Goal: Task Accomplishment & Management: Complete application form

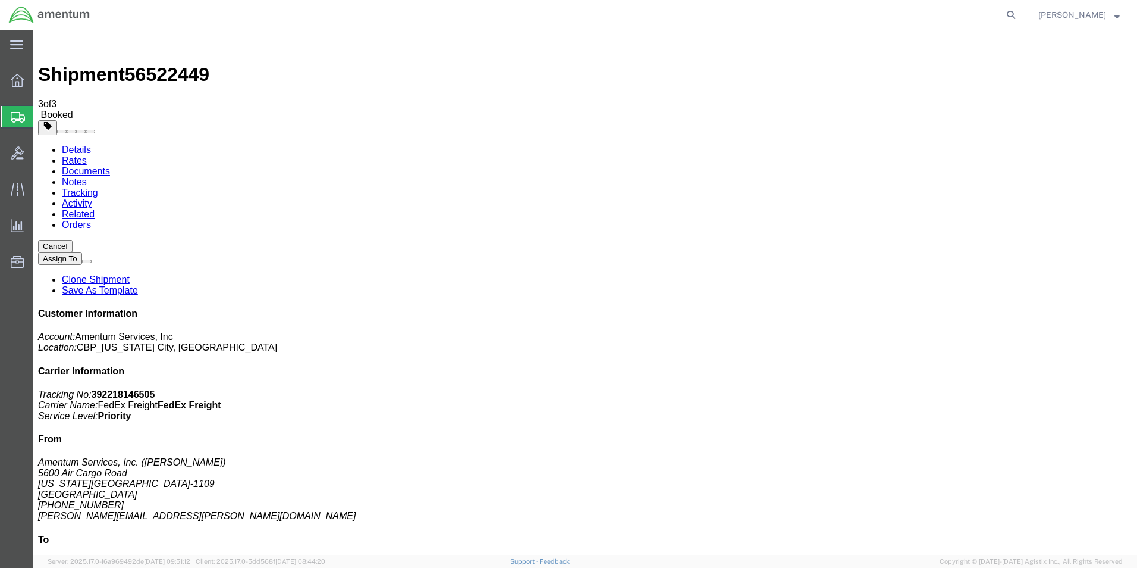
click at [18, 49] on icon at bounding box center [16, 44] width 13 height 9
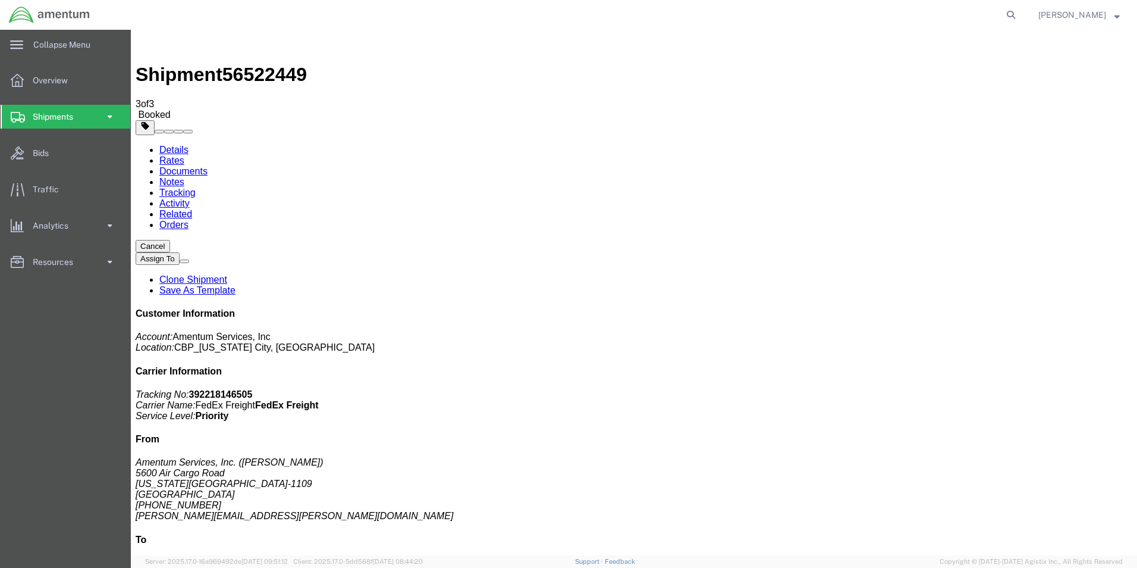
click at [110, 115] on span at bounding box center [110, 117] width 10 height 24
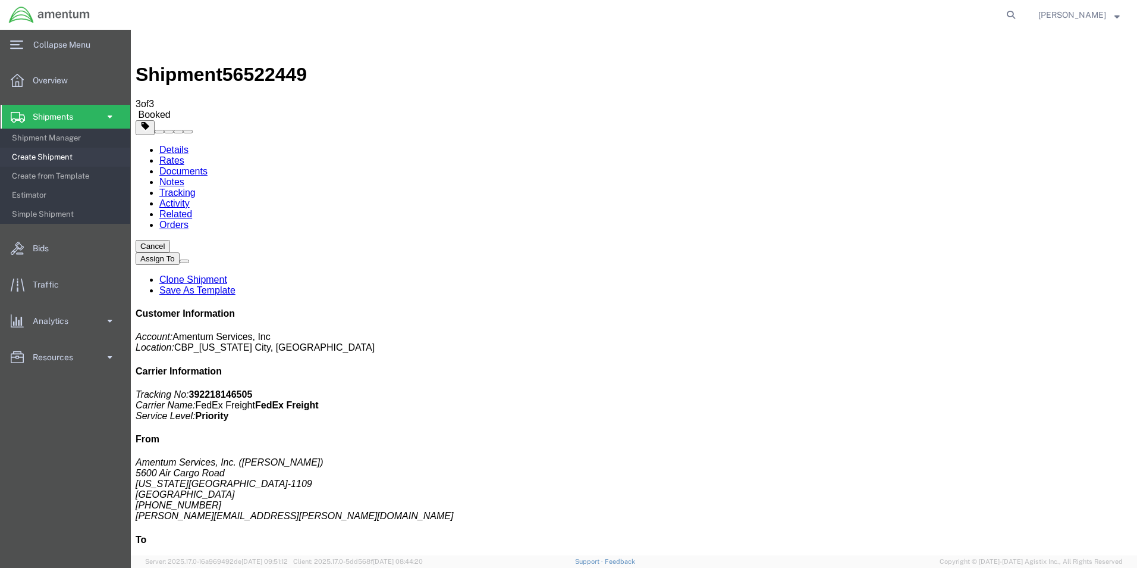
click at [61, 153] on span "Create Shipment" at bounding box center [67, 157] width 110 height 24
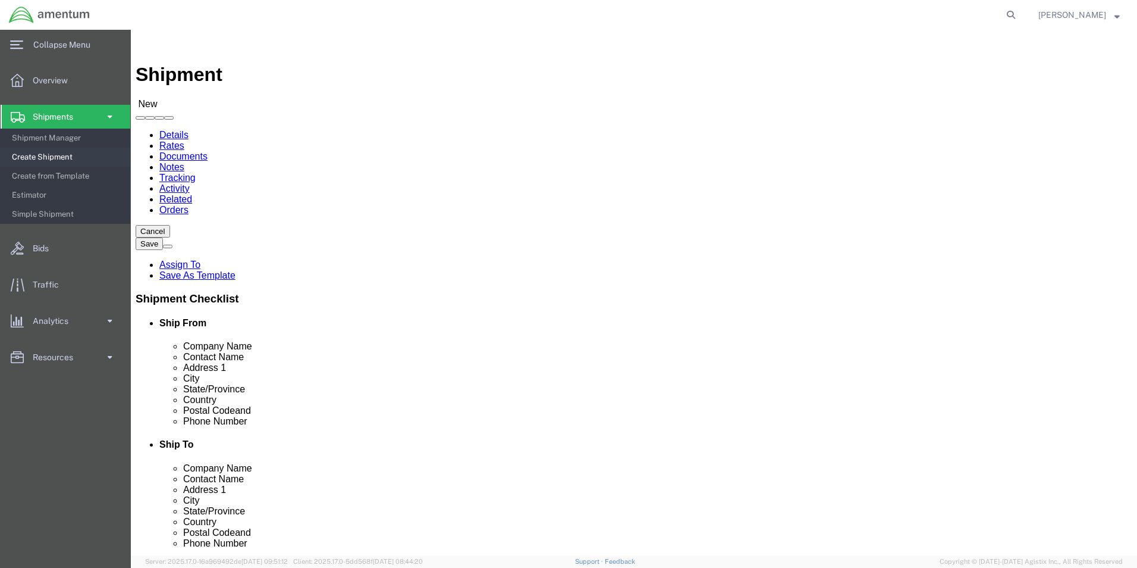
select select "MYPROFILE"
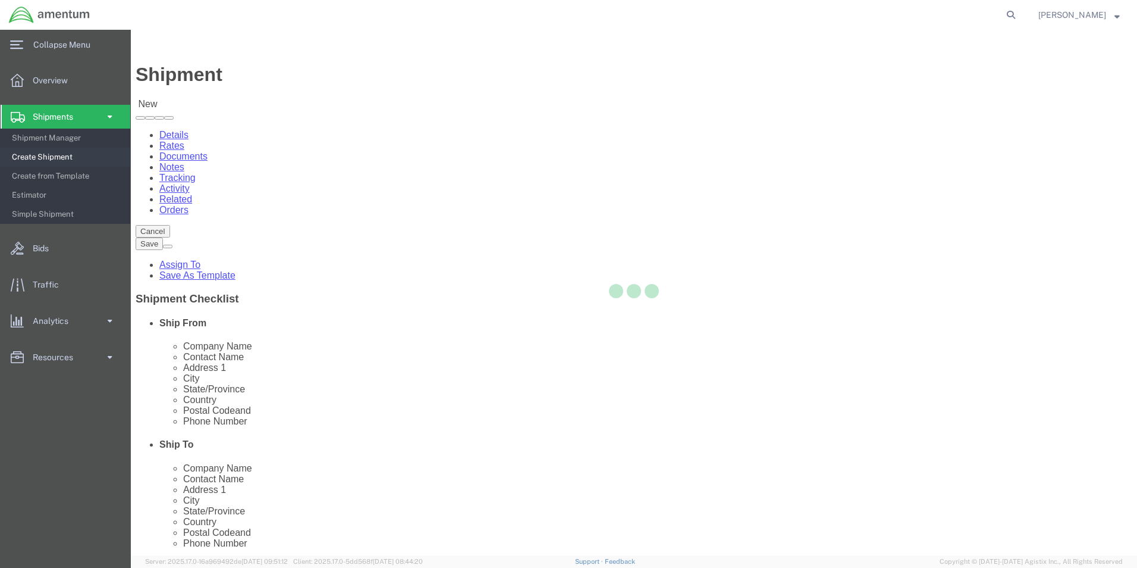
select select "OK"
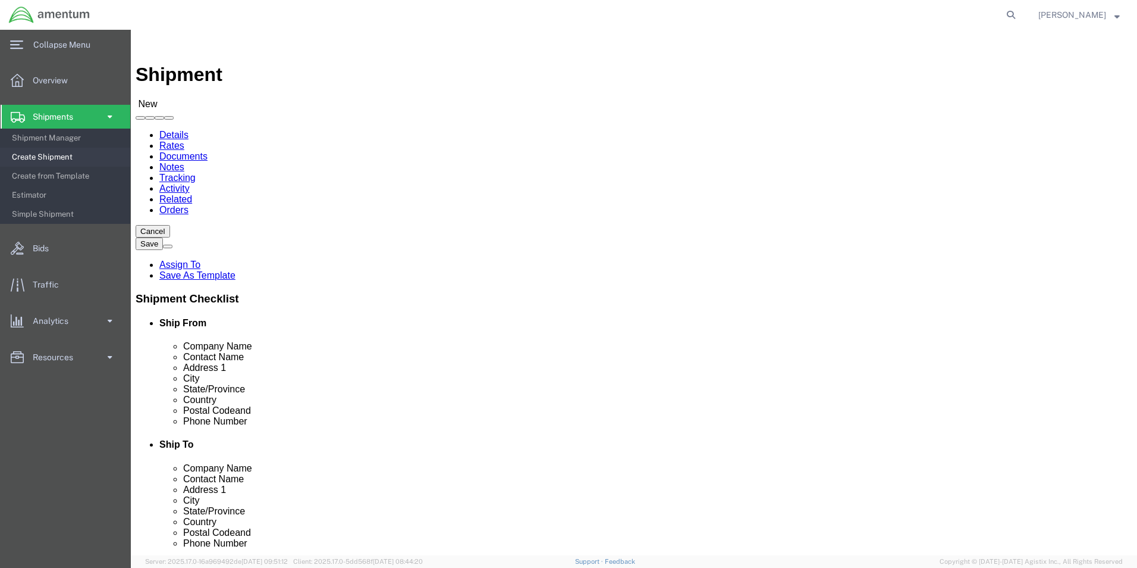
type input "EJA"
select select "49930"
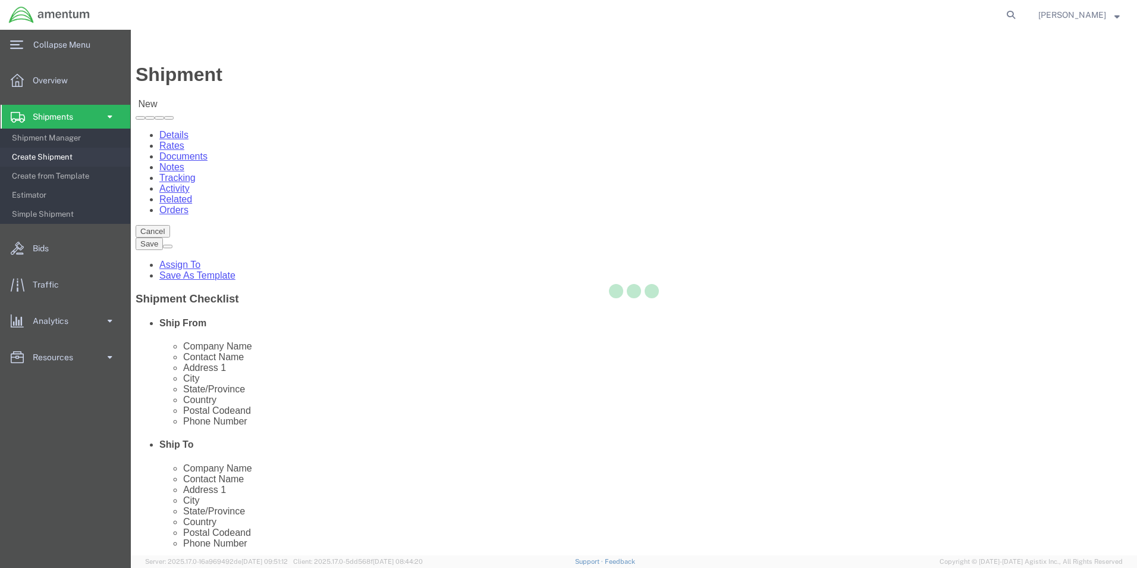
select select "FL"
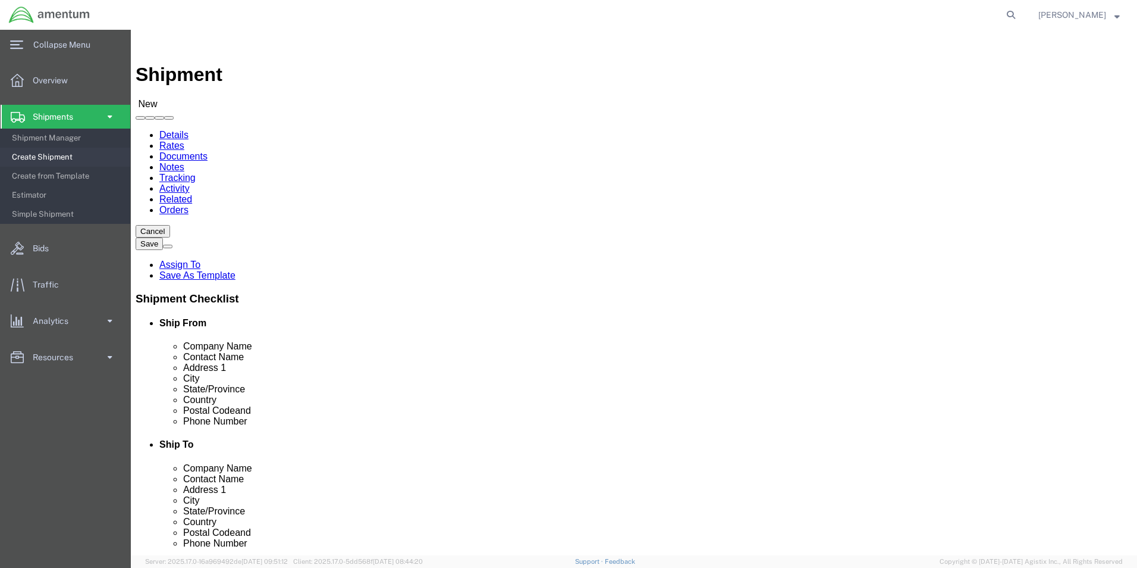
click input "text"
type input "ATTN: [PERSON_NAME]"
type input "Hangar 1002, [GEOGRAPHIC_DATA]"
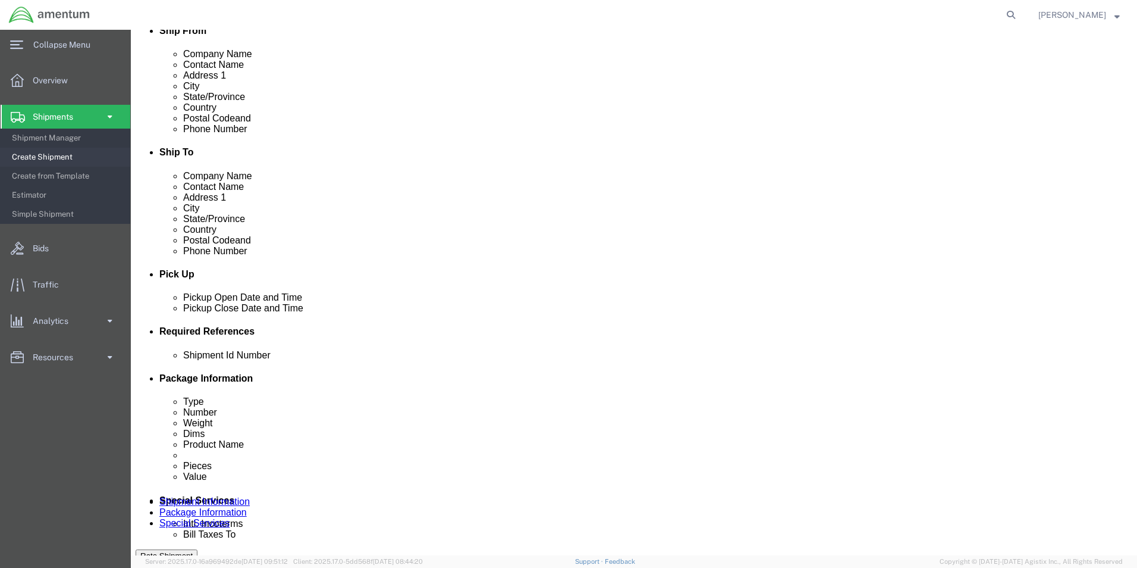
scroll to position [297, 0]
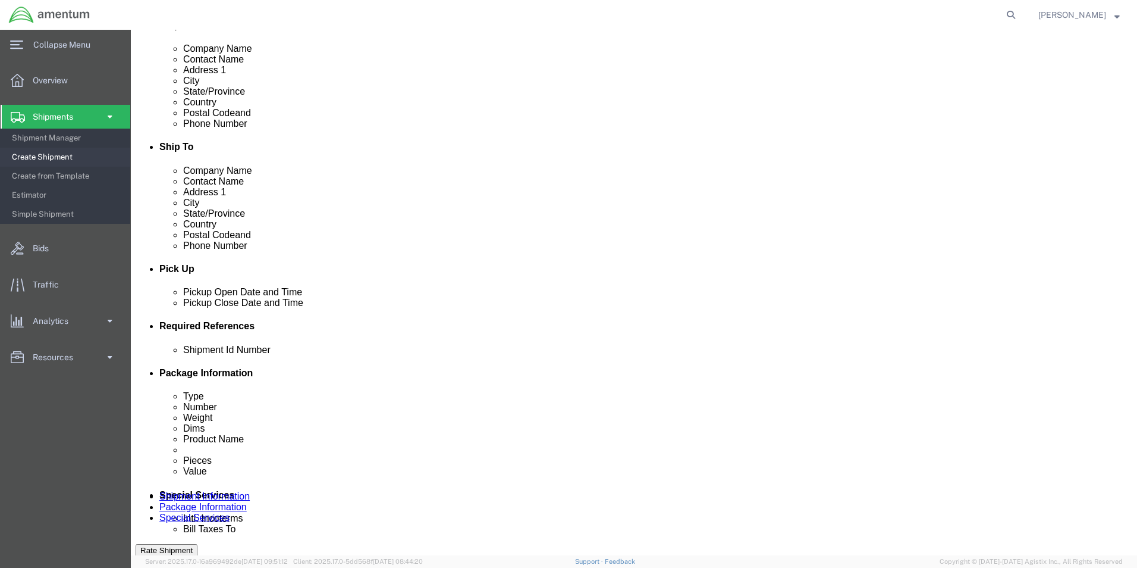
click div "[DATE] 11:00 AM"
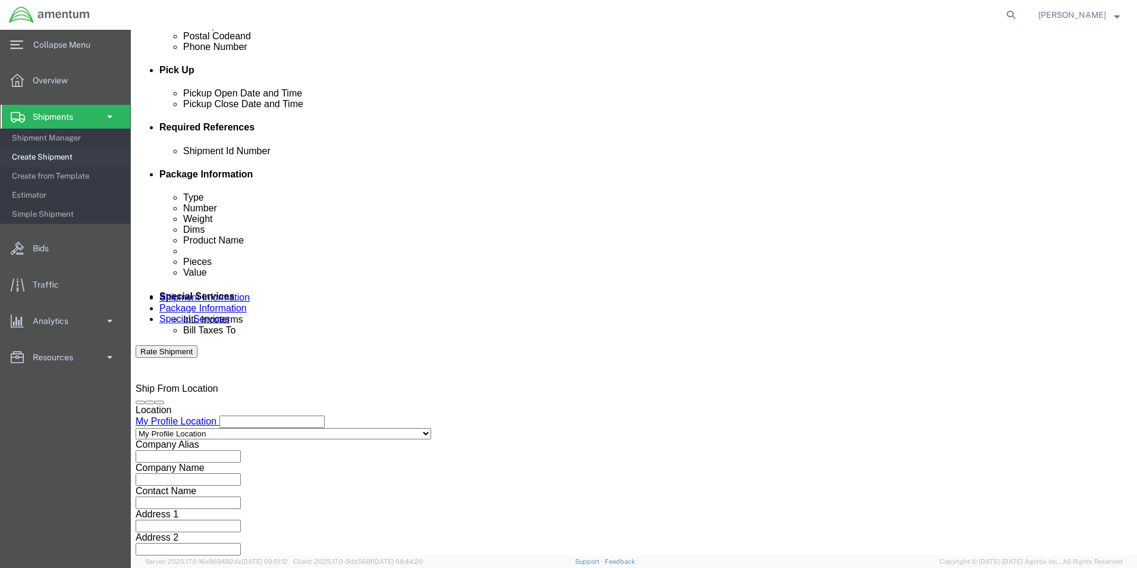
type input "1:00 AM"
click input "1:00 AM"
type input "1:00 PM"
click button "Apply"
click div "[DATE] 2:00 PM"
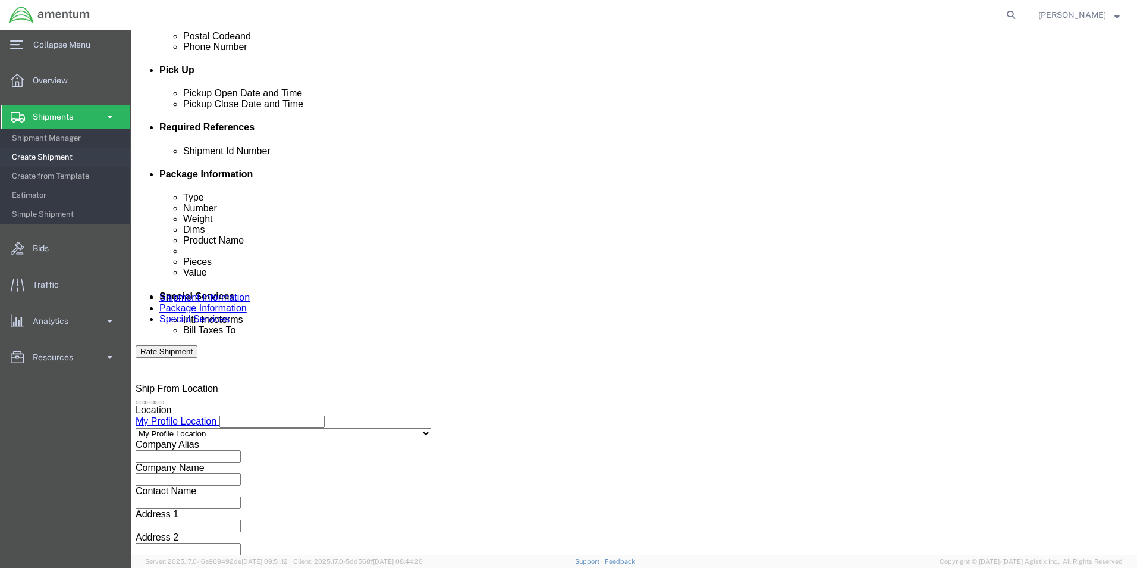
type input "3:00 PM"
click button "Apply"
click button "Add reference"
click select "Select Account Type Activity ID Airline Appointment Number ASN Batch Request # …"
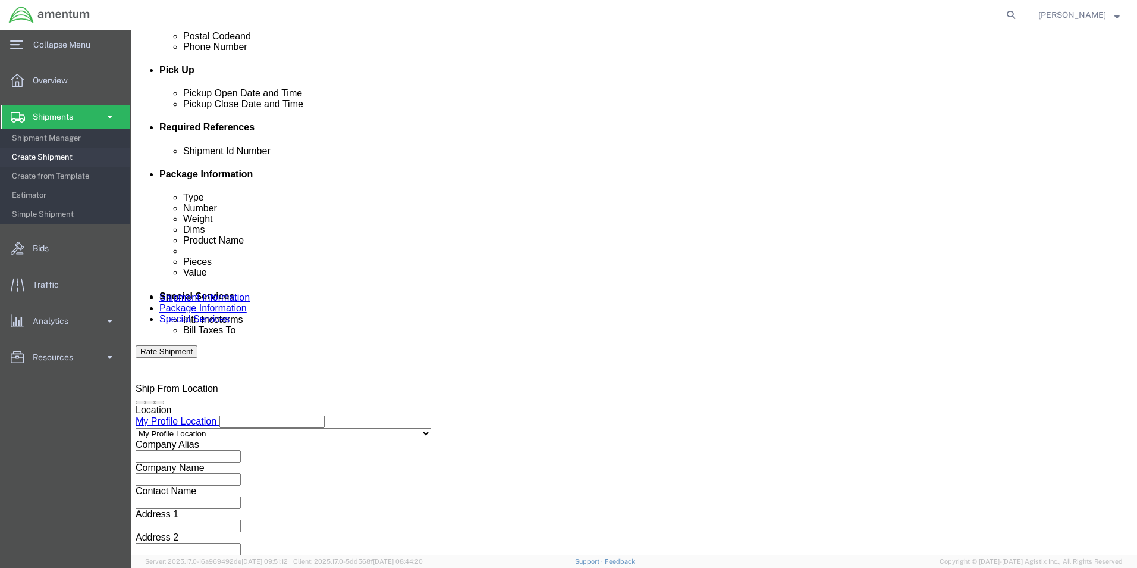
select select "DEPT"
click select "Select Account Type Activity ID Airline Appointment Number ASN Batch Request # …"
click div "Shipment Id Number Select Account Type Activity ID Airline Appointment Number A…"
drag, startPoint x: 308, startPoint y: 234, endPoint x: 309, endPoint y: 246, distance: 11.4
click select "Select Account Type Activity ID Airline Appointment Number ASN Batch Request # …"
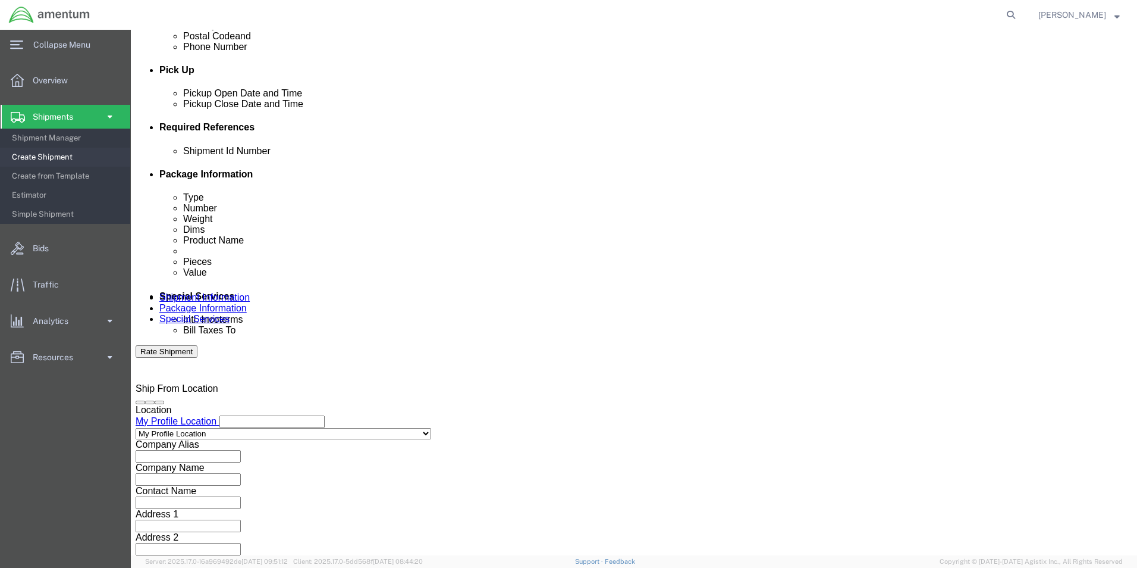
select select "CUSTREF"
click select "Select Account Type Activity ID Airline Appointment Number ASN Batch Request # …"
click input "text"
type input "OFFICE SUPPLIES"
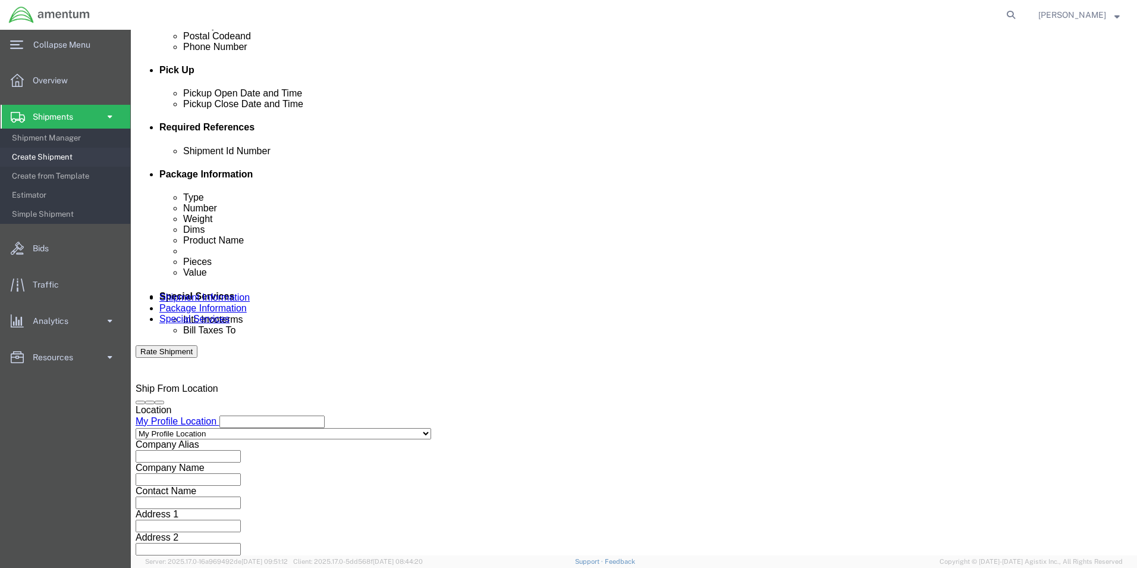
type input "CBP"
click button "Continue"
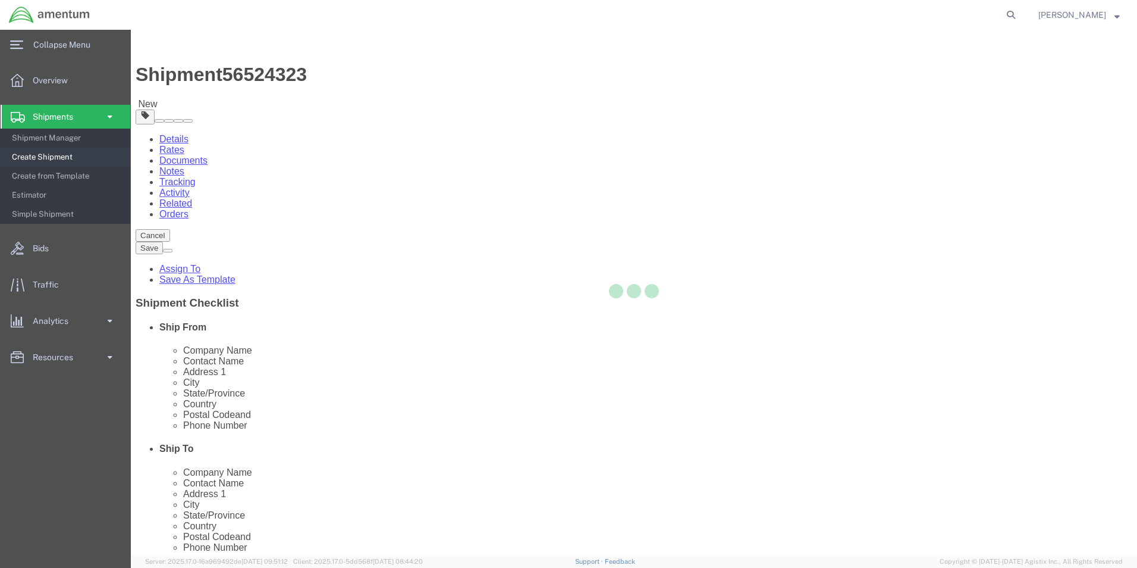
select select "CBOX"
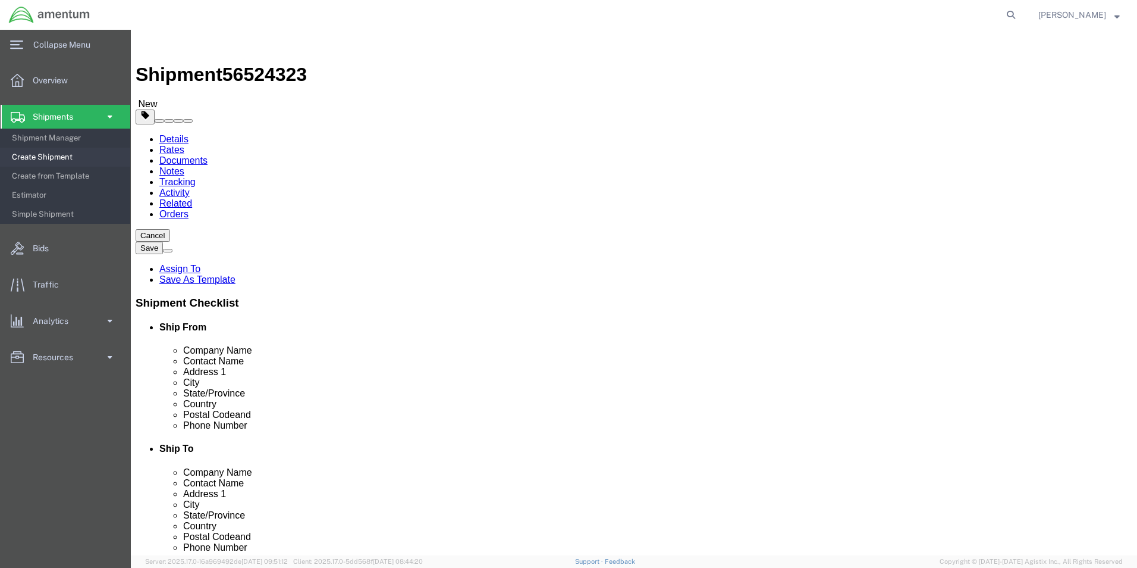
click input "text"
type input "8"
type input "6"
type input "4"
type input "1.00"
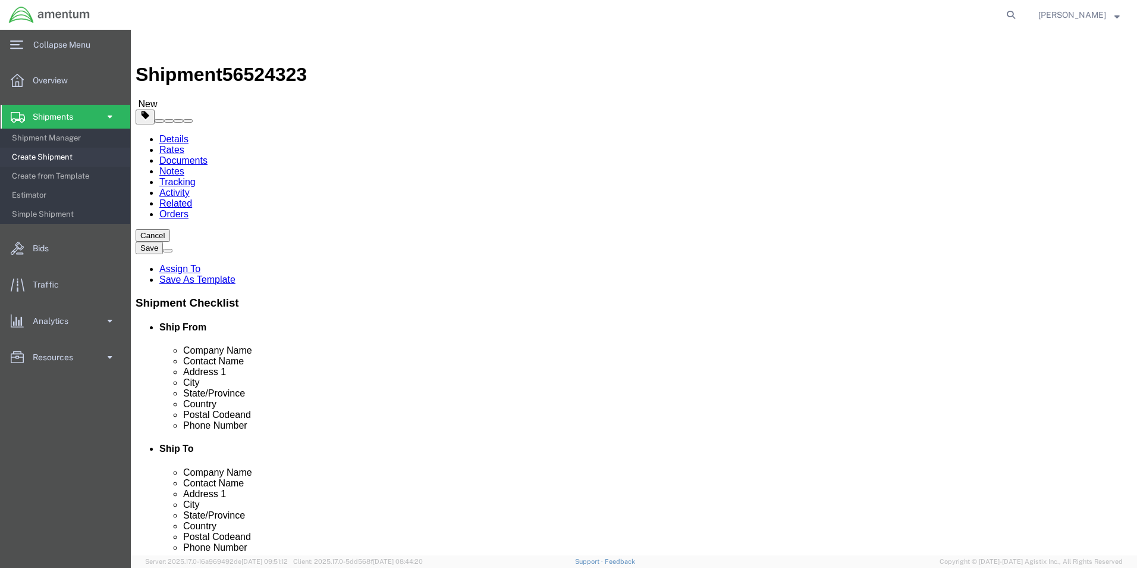
click link "Add Content"
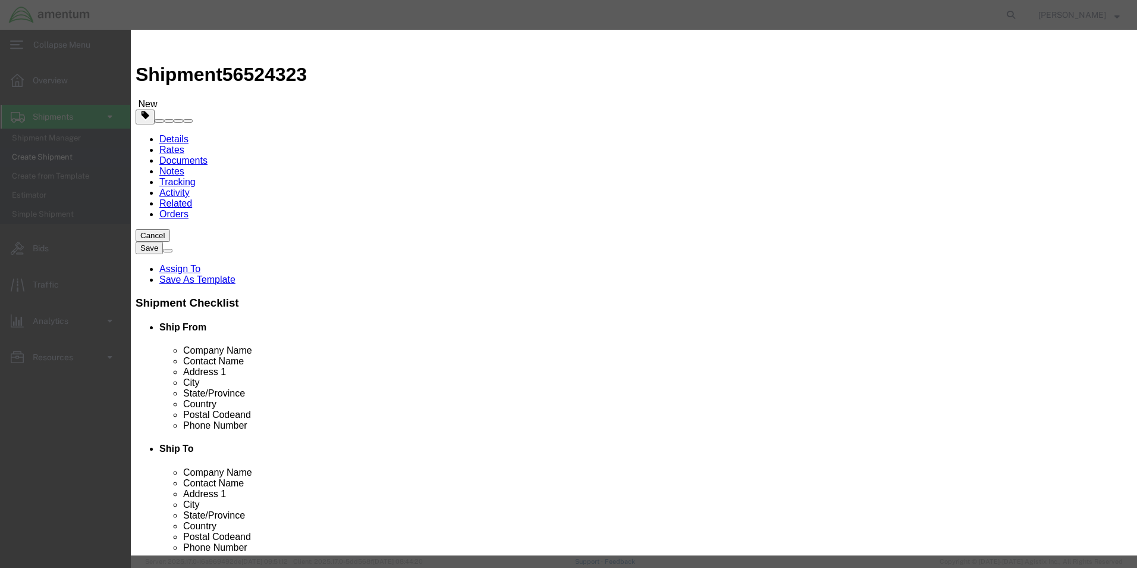
click input "text"
type input "OFFICE SUPPLIES"
type input "1.00"
type input "50.00"
click button "Save & Close"
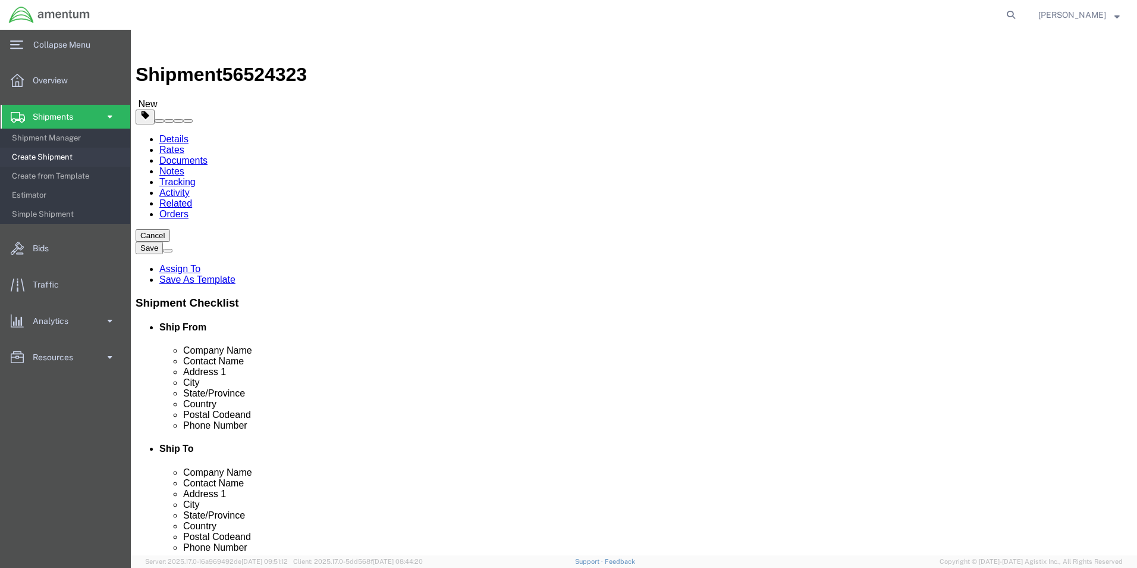
click button "Rate Shipment"
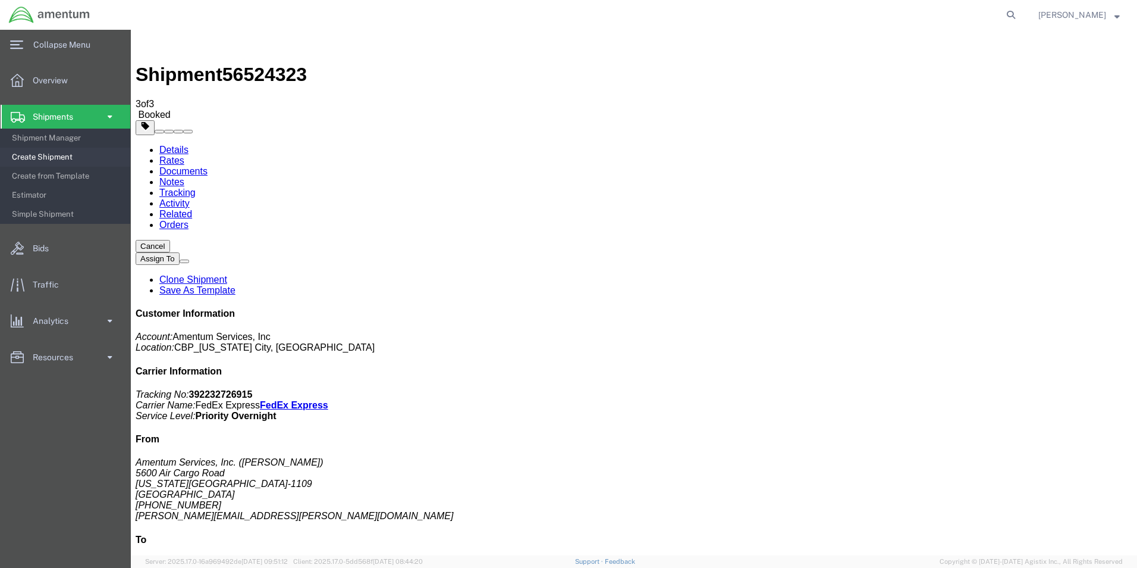
click at [108, 114] on span at bounding box center [110, 117] width 10 height 24
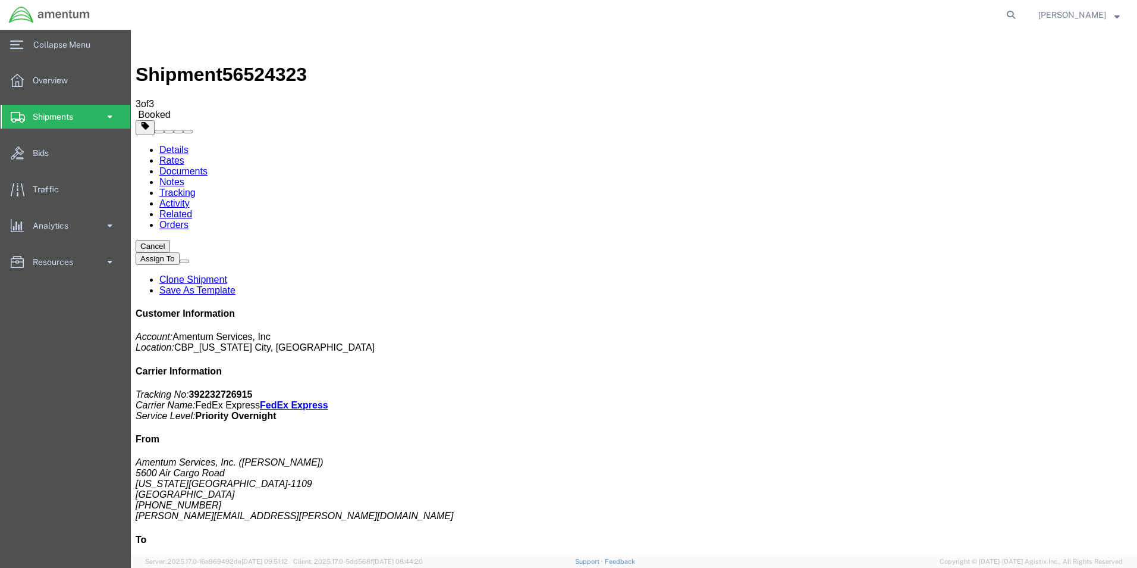
click at [113, 121] on span at bounding box center [110, 117] width 10 height 24
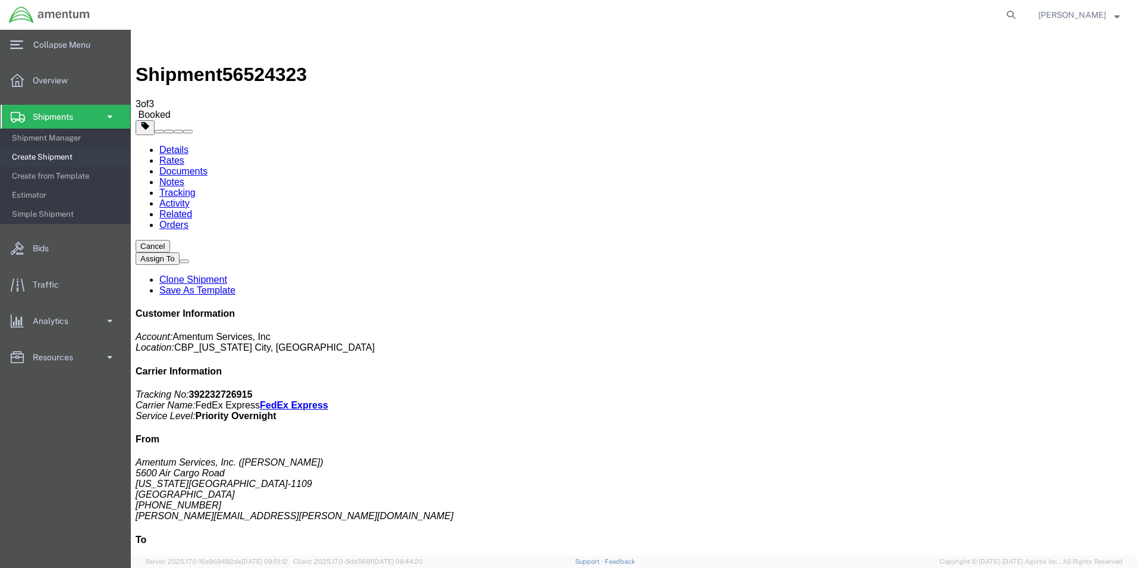
click at [45, 153] on span "Create Shipment" at bounding box center [67, 157] width 110 height 24
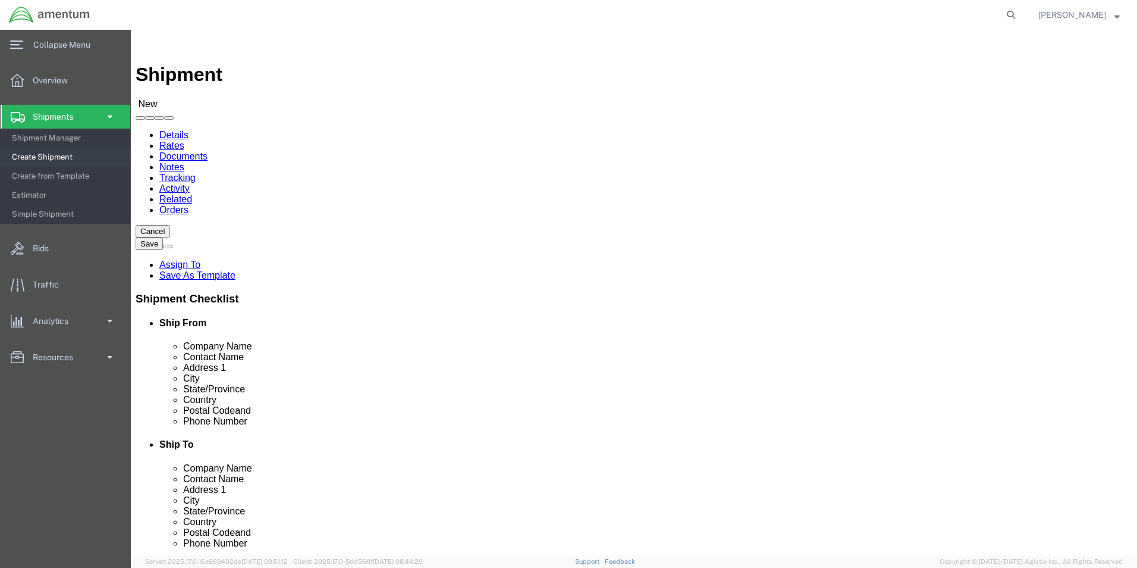
select select "MYPROFILE"
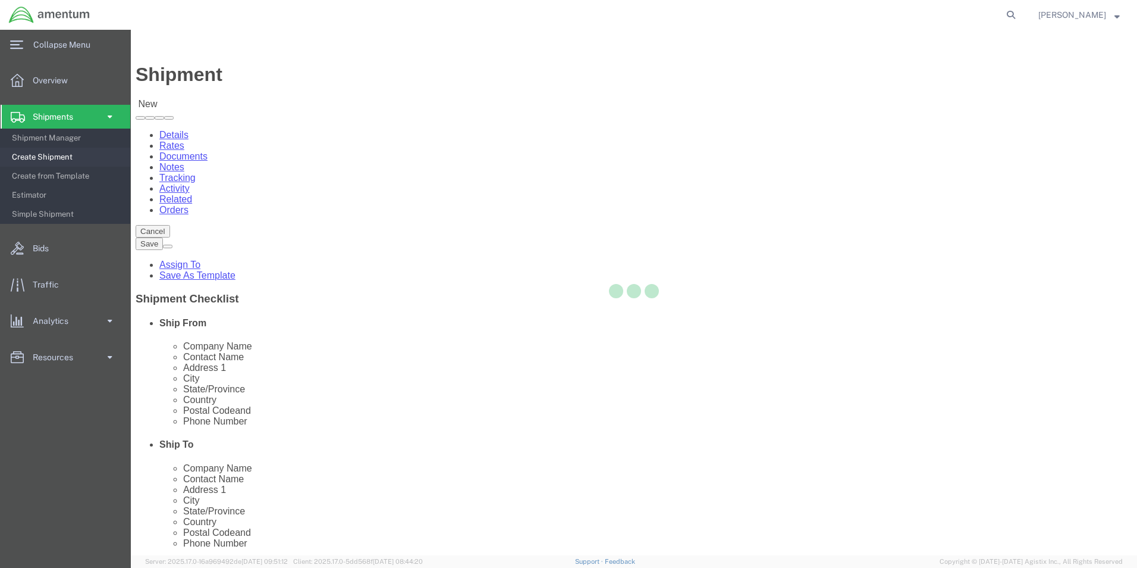
select select "OK"
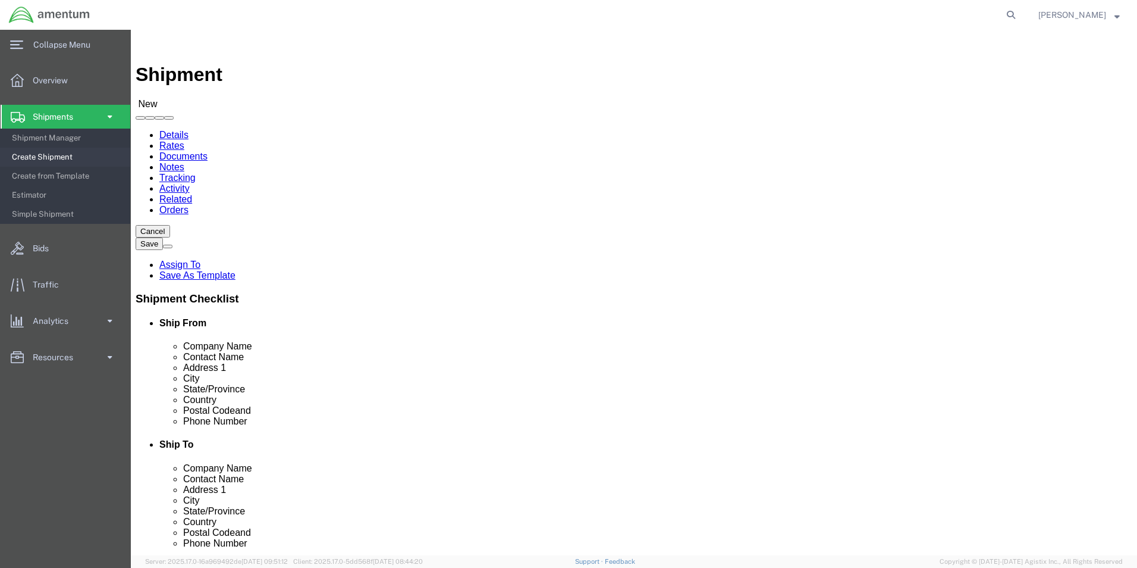
type input "WST"
select select "49945"
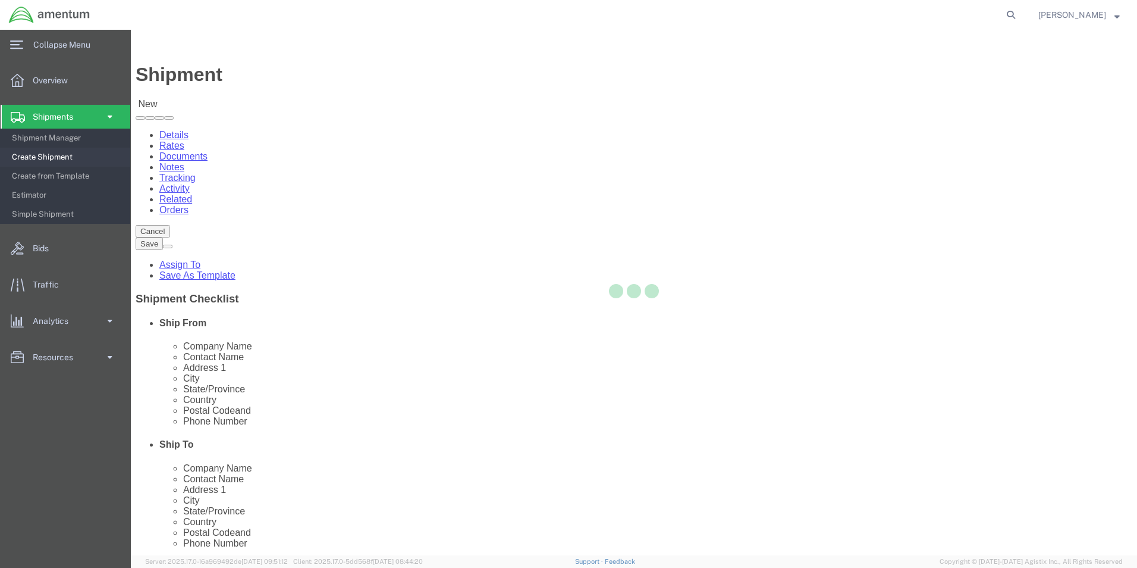
select select "[GEOGRAPHIC_DATA]"
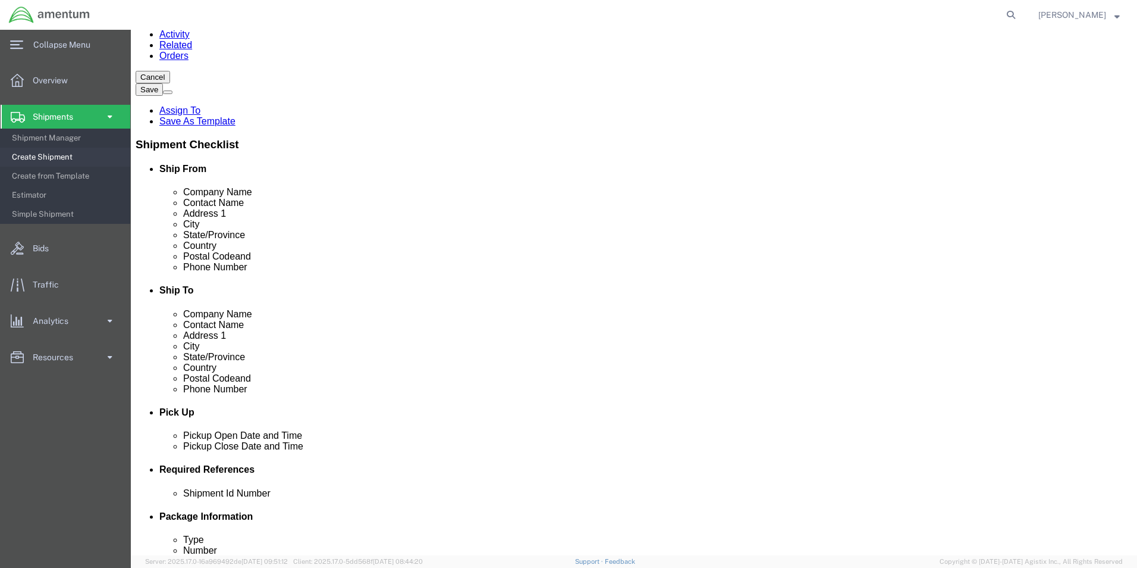
scroll to position [357, 0]
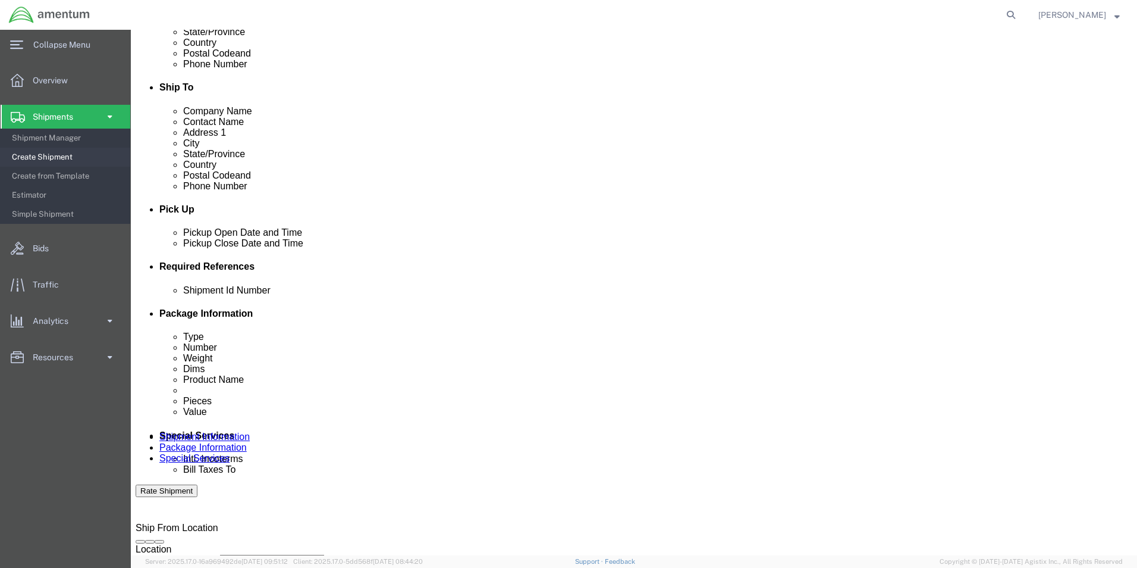
click button "Add reference"
drag, startPoint x: 704, startPoint y: 339, endPoint x: 691, endPoint y: 359, distance: 24.1
click button "Add reference"
click select "Select Account Type Activity ID Airline Appointment Number ASN Batch Request # …"
select select "DEPT"
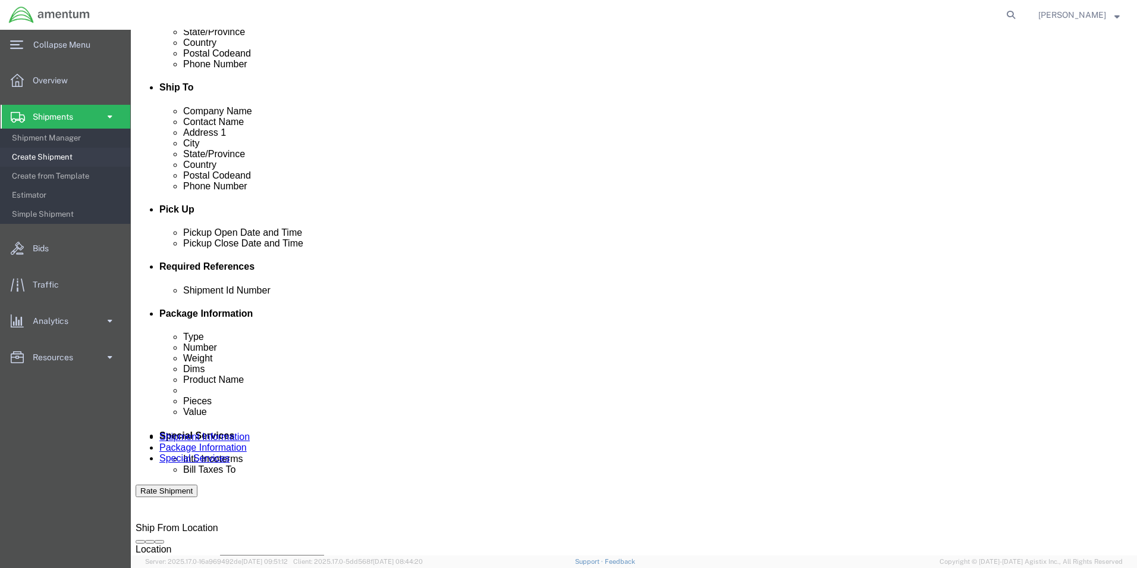
click select "Select Account Type Activity ID Airline Appointment Number ASN Batch Request # …"
select select "CUSTREF"
click select "Select Account Type Activity ID Airline Appointment Number ASN Batch Request # …"
click input "text"
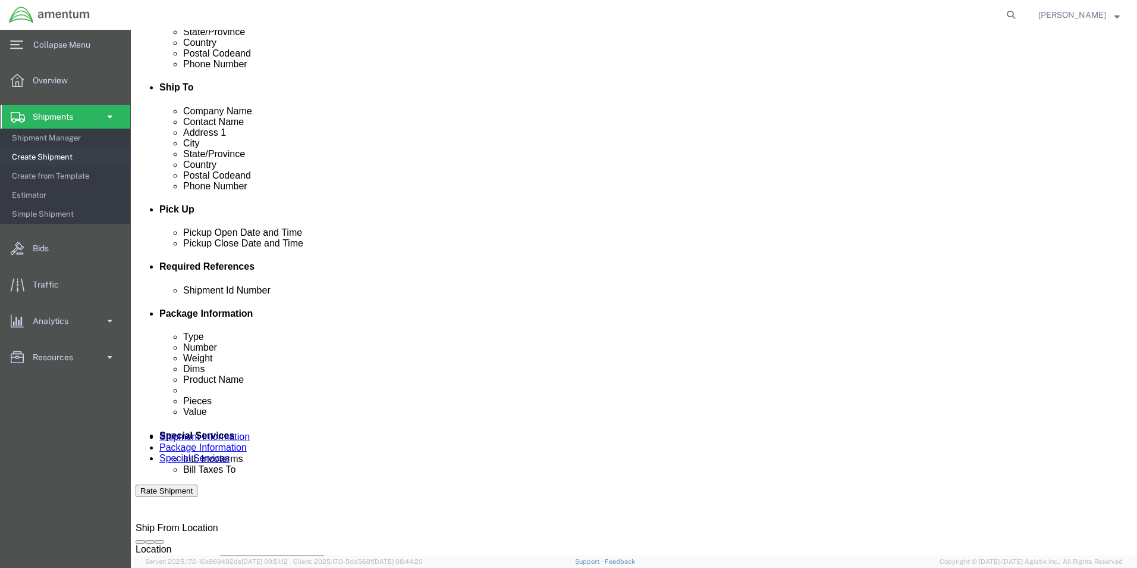
type input "94679"
type input "2"
type input "324736"
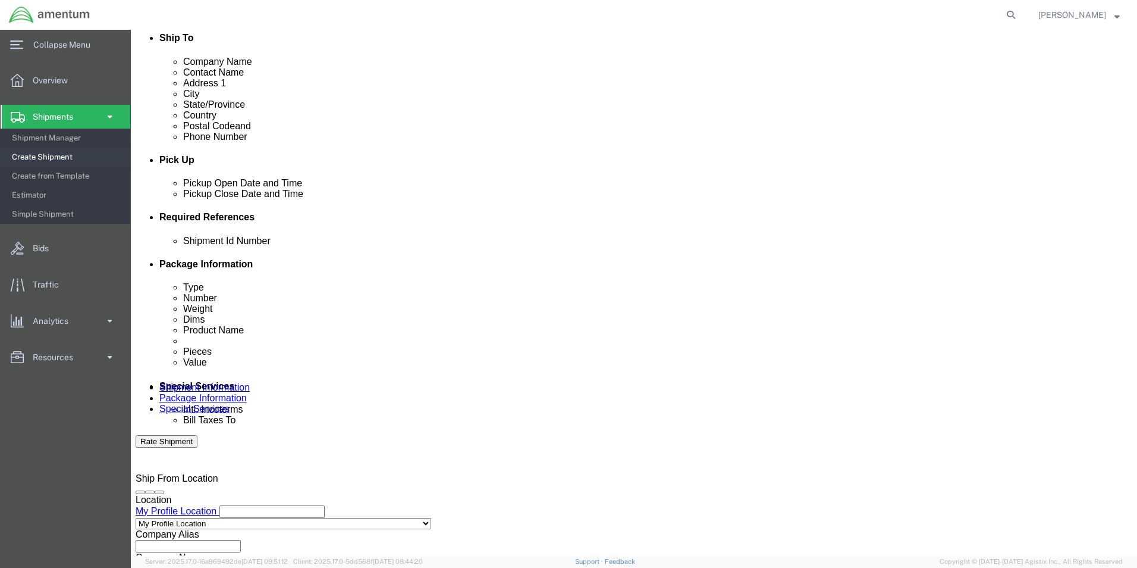
scroll to position [496, 0]
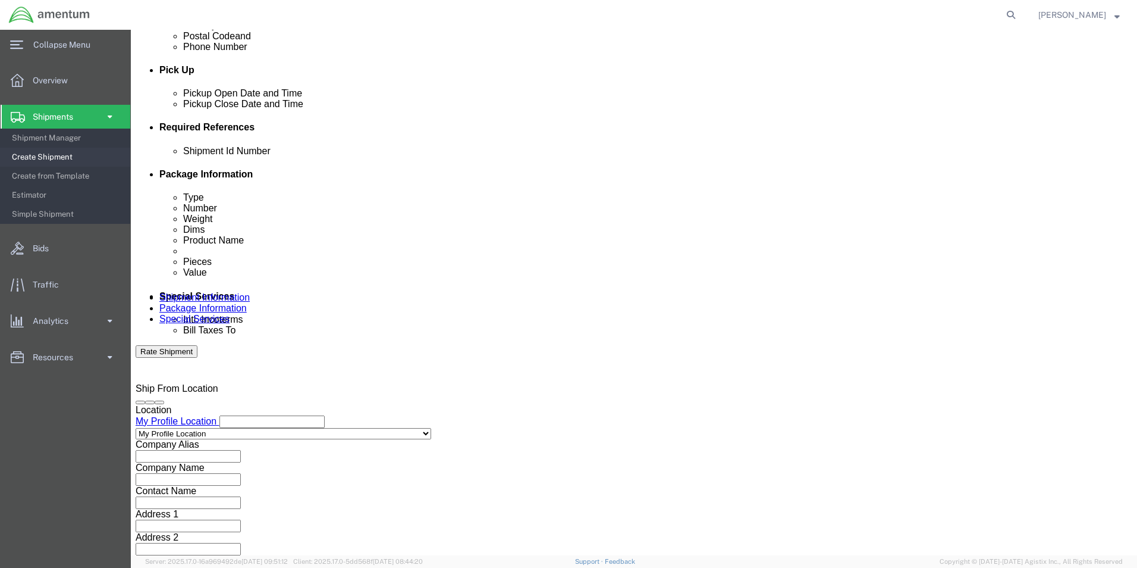
type input "CBP"
click button "Continue"
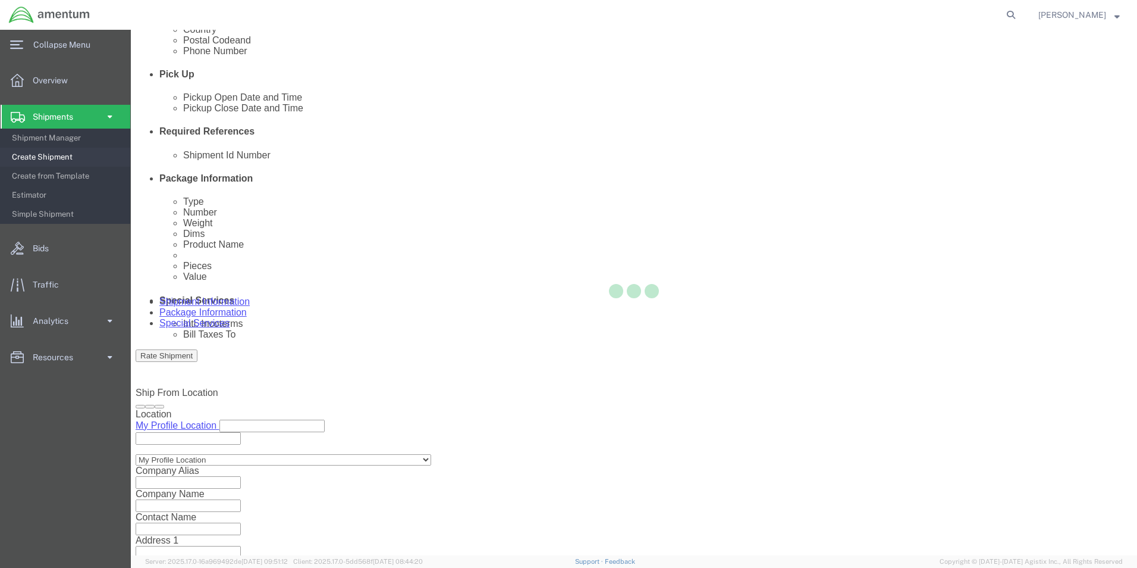
select select "CBOX"
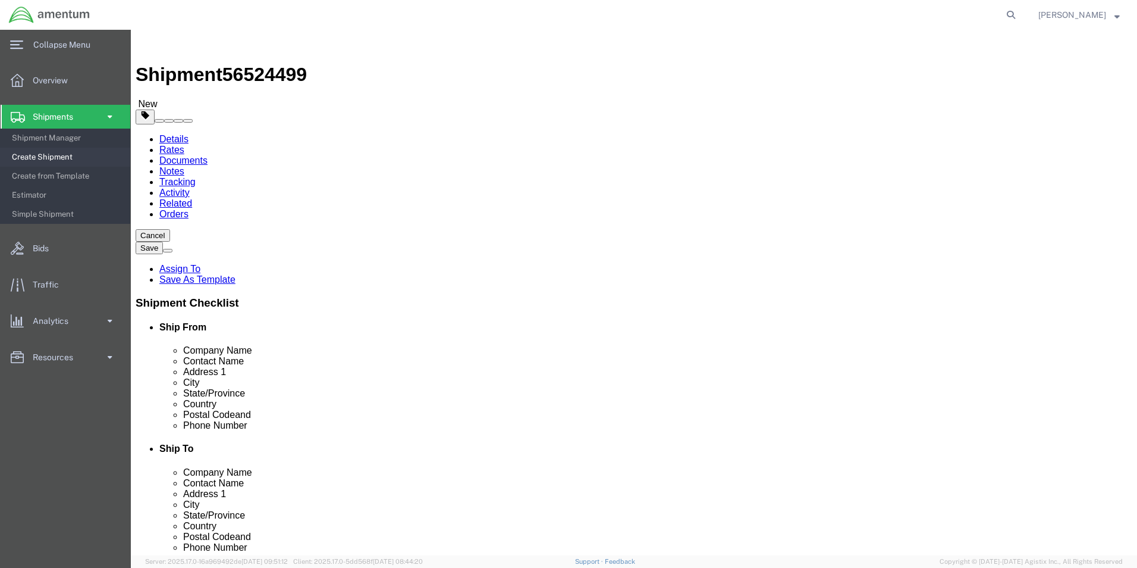
click input "text"
type input "15"
type input "11"
type input "8.00"
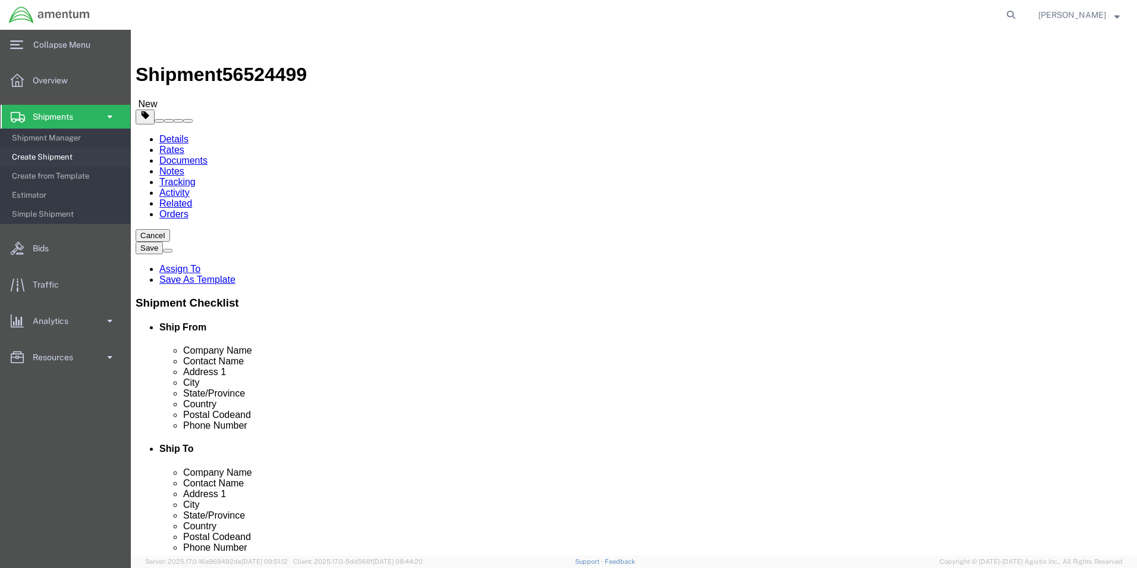
click link "Add Content"
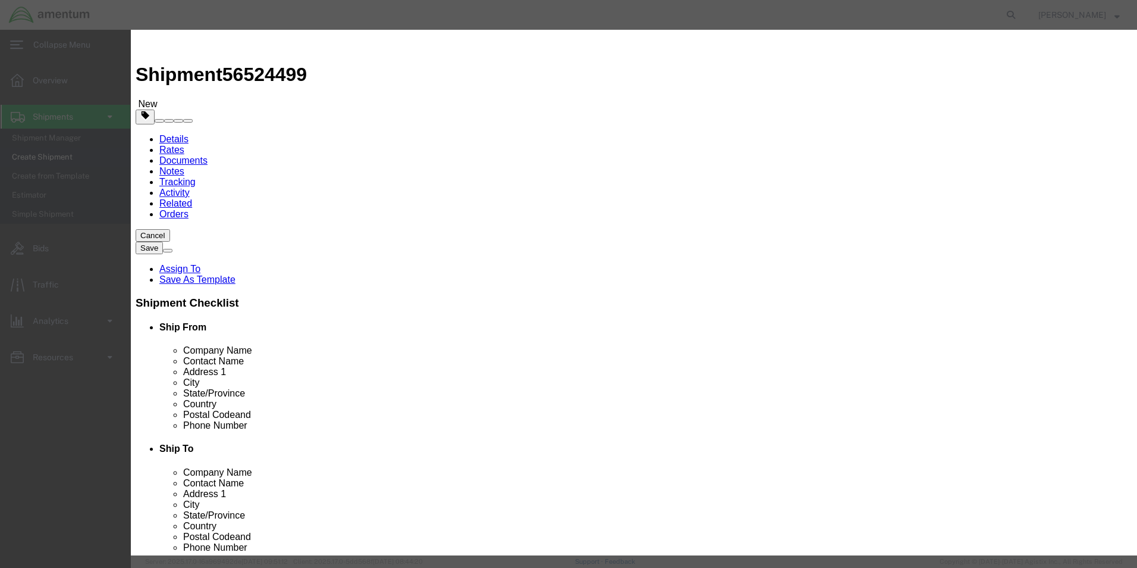
click input "text"
type input "NRFI SCISSOR LINKS"
type input "6.00"
type input "4200.00"
select select "USD"
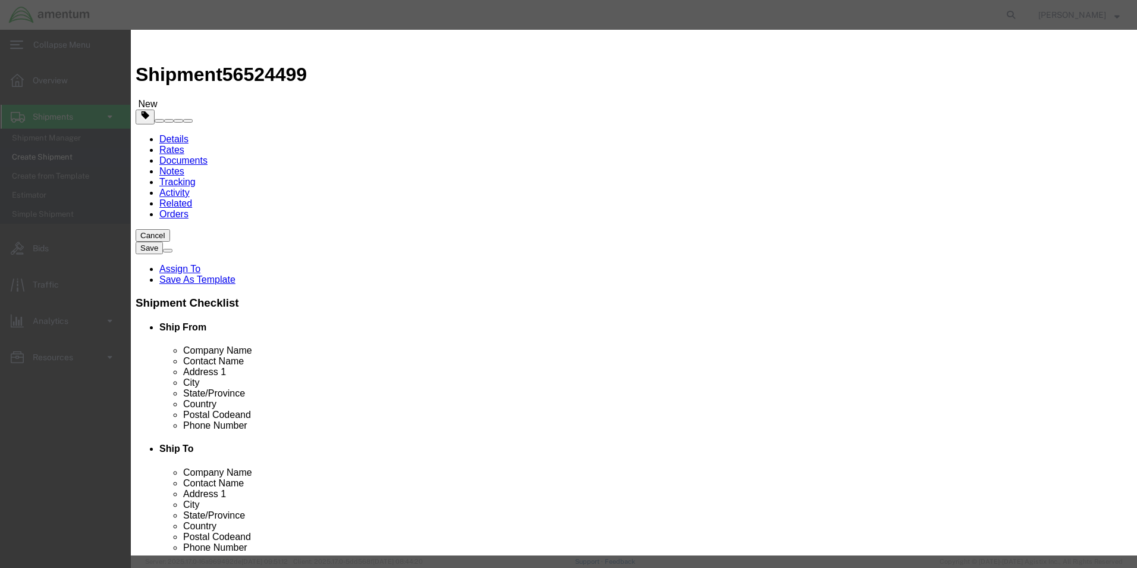
click input "4200.00"
type input "5000.00"
click button "Save & Close"
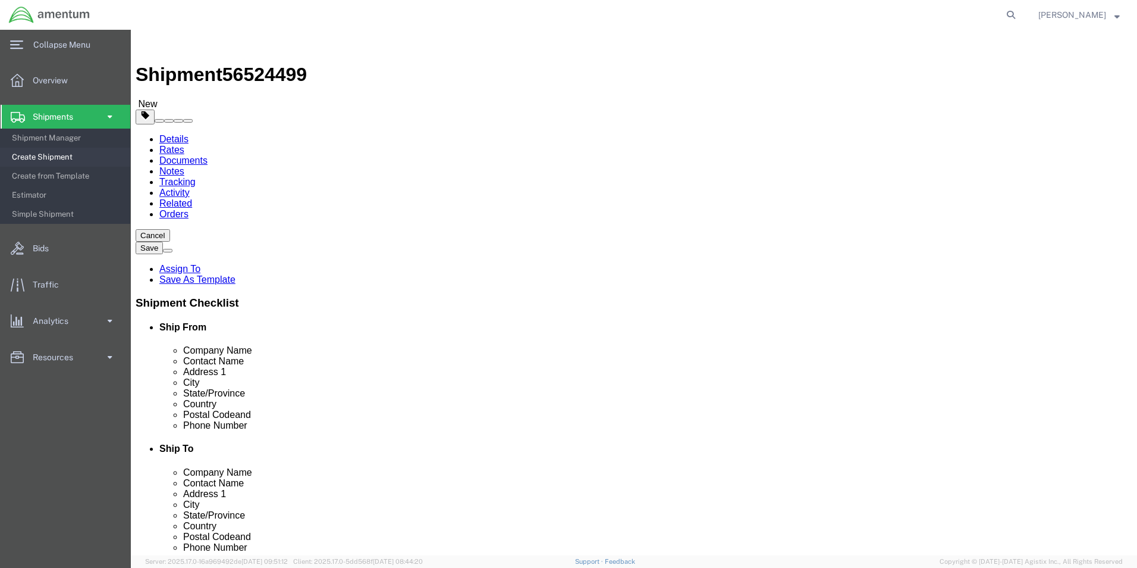
drag, startPoint x: 880, startPoint y: 506, endPoint x: 709, endPoint y: 485, distance: 172.7
click button "Rate Shipment"
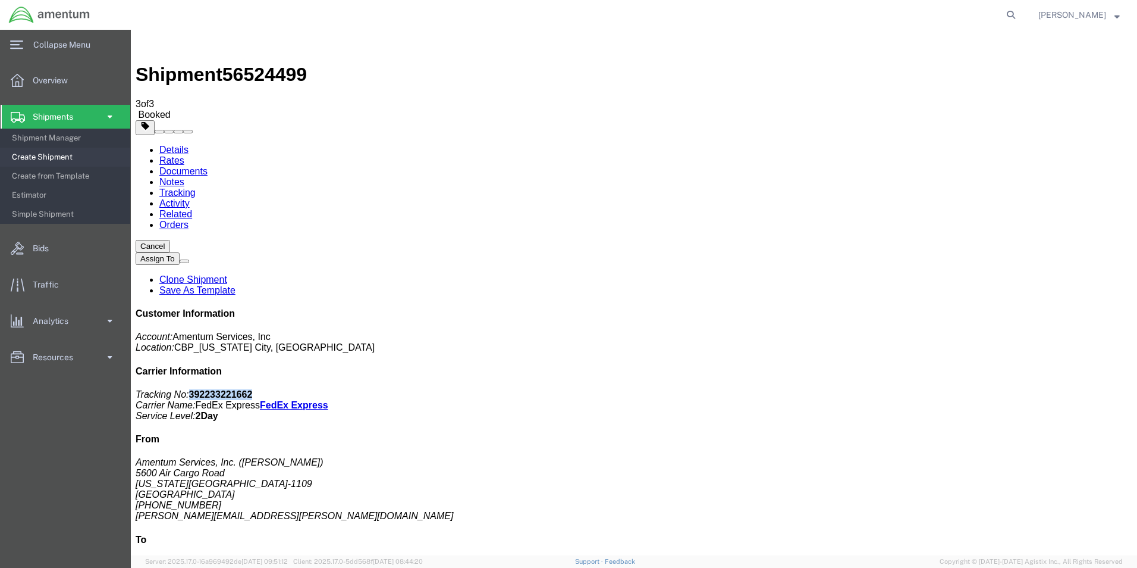
drag, startPoint x: 1029, startPoint y: 178, endPoint x: 970, endPoint y: 186, distance: 59.9
click at [970, 389] on p "Tracking No: 392233221662 Carrier Name: FedEx Express FedEx Express Service Lev…" at bounding box center [634, 405] width 997 height 32
drag, startPoint x: 972, startPoint y: 183, endPoint x: 979, endPoint y: 178, distance: 7.8
copy b "392233221662"
drag, startPoint x: 537, startPoint y: 211, endPoint x: 537, endPoint y: 37, distance: 173.1
